Goal: Task Accomplishment & Management: Use online tool/utility

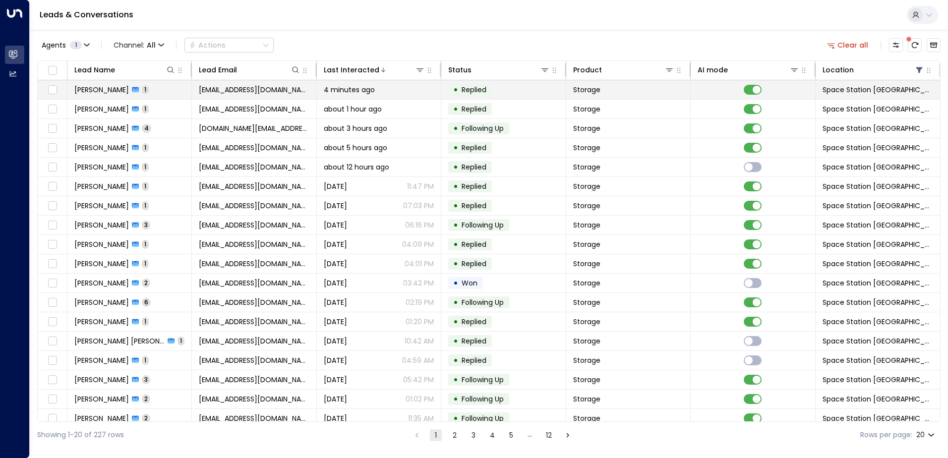
click at [746, 95] on td at bounding box center [753, 89] width 124 height 19
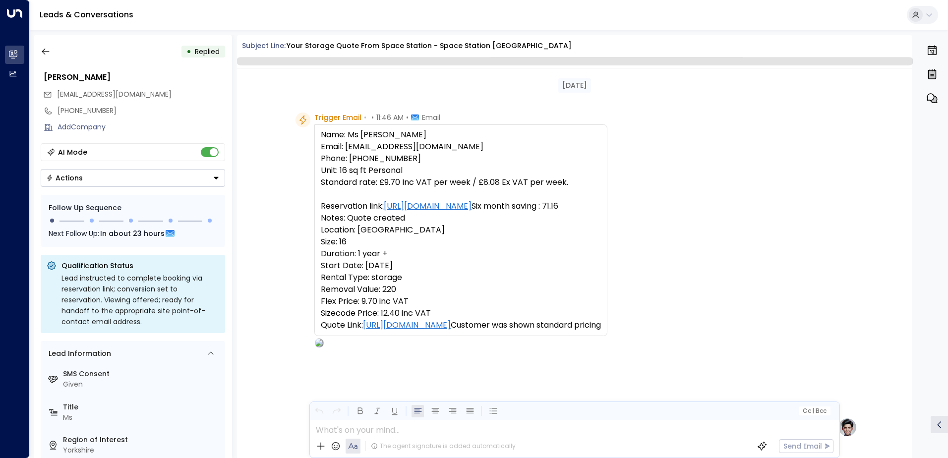
scroll to position [374, 0]
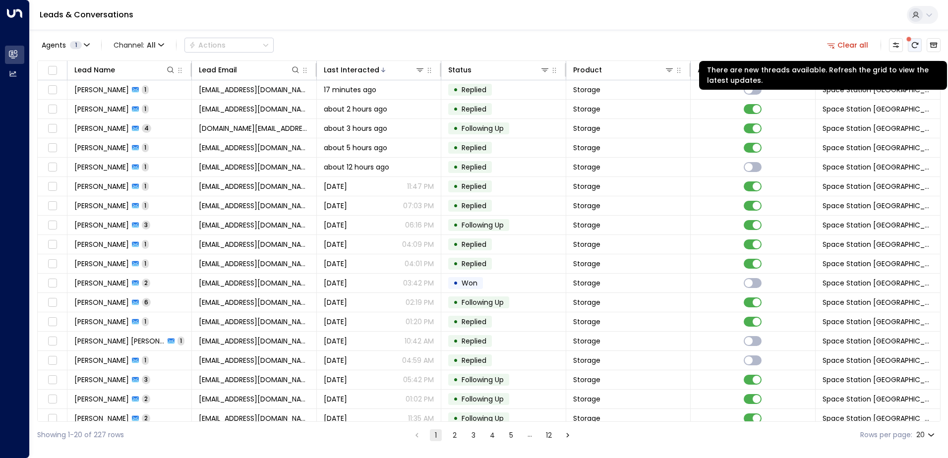
click at [918, 41] on button "There are new threads available. Refresh the grid to view the latest updates." at bounding box center [915, 45] width 14 height 14
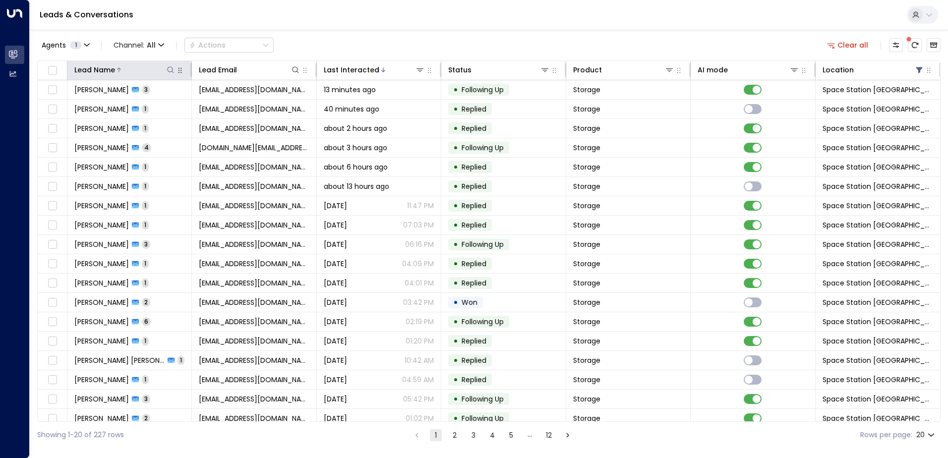
click at [166, 68] on button at bounding box center [171, 70] width 10 height 10
type input "******"
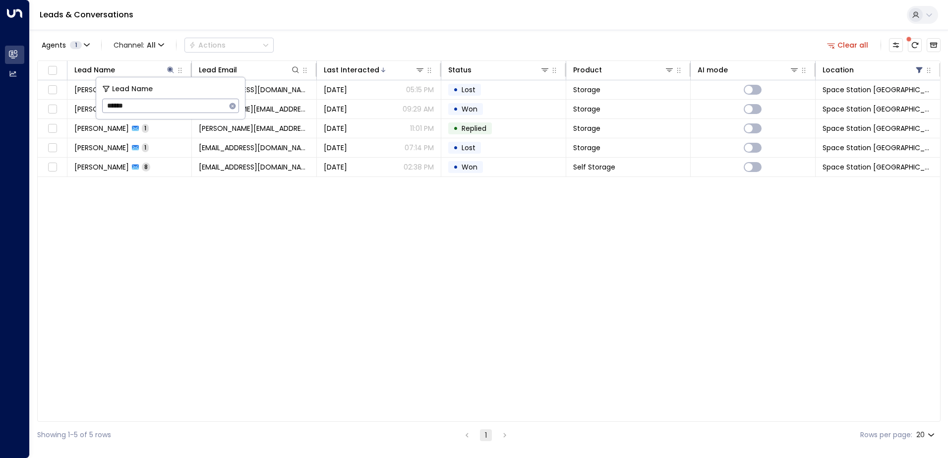
click at [380, 32] on div "Agents 1 Channel: All Actions Clear all Lead Name Lead Email Last Interacted St…" at bounding box center [489, 239] width 904 height 419
click at [173, 69] on icon at bounding box center [171, 69] width 6 height 6
click at [169, 68] on icon at bounding box center [171, 69] width 6 height 6
click at [232, 108] on icon "button" at bounding box center [233, 106] width 6 height 6
click at [343, 45] on div "Agents 1 Channel: All Actions Clear all" at bounding box center [489, 45] width 904 height 21
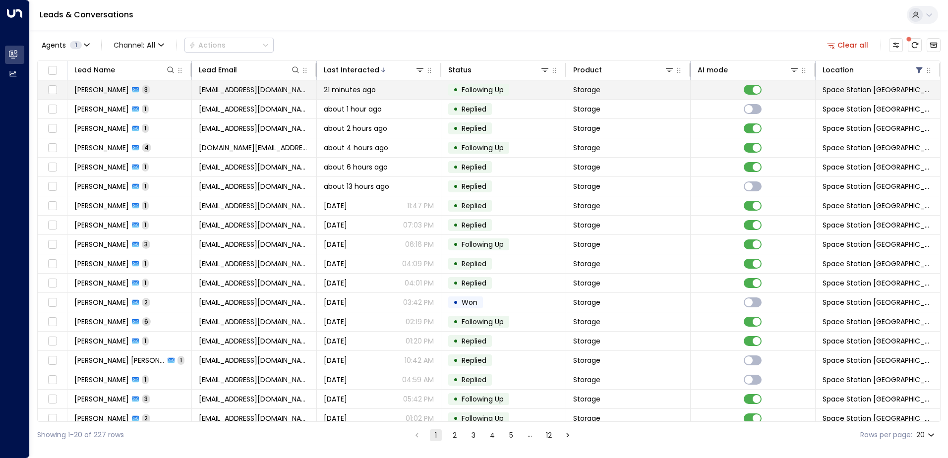
click at [557, 94] on td "• Following Up" at bounding box center [503, 89] width 124 height 19
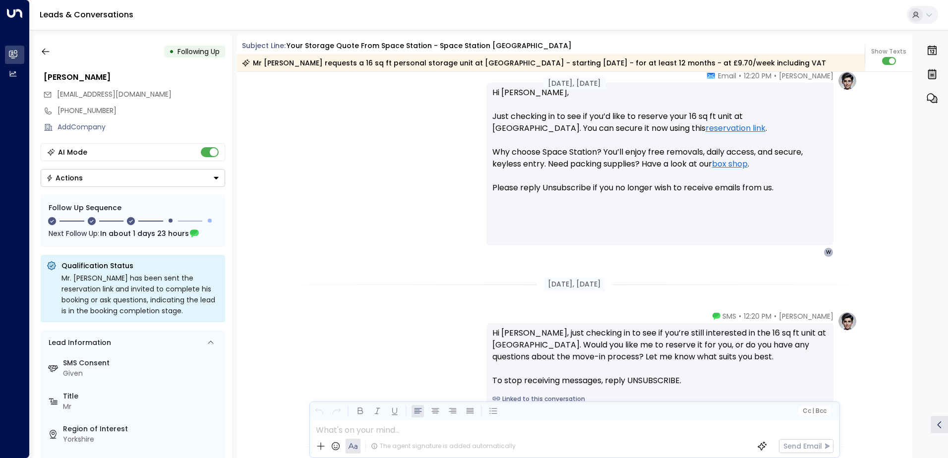
scroll to position [680, 0]
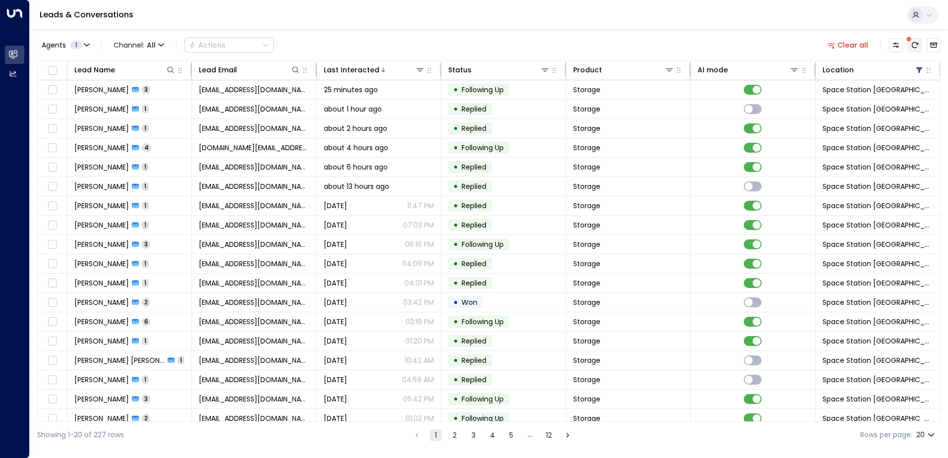
click at [918, 51] on button "There are new threads available. Refresh the grid to view the latest updates." at bounding box center [915, 45] width 14 height 14
click at [918, 47] on icon "Refresh" at bounding box center [915, 45] width 8 height 8
